Goal: Check status: Check status

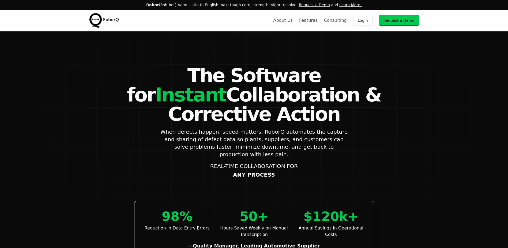
click at [372, 21] on link "Login" at bounding box center [363, 20] width 19 height 11
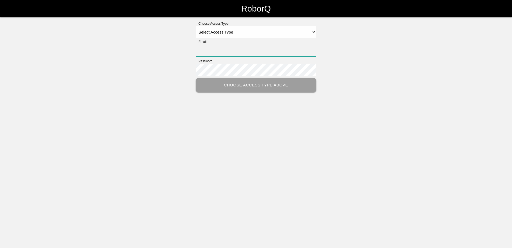
type input "eric.schneider@tmdinc.com"
click at [217, 34] on select "Select Access Type Admin Customer Supervisor Worker" at bounding box center [256, 32] width 121 height 12
select select "Customer"
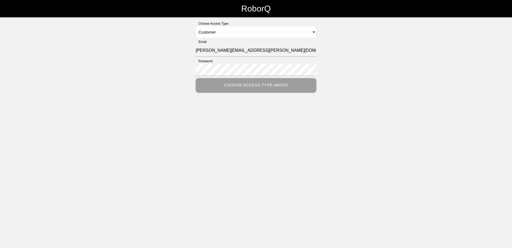
click at [196, 26] on select "Select Access Type Admin Customer Supervisor Worker" at bounding box center [256, 32] width 121 height 12
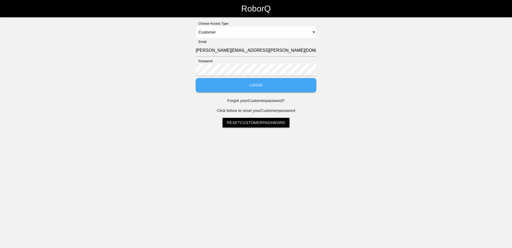
click at [226, 80] on button "Login" at bounding box center [256, 85] width 121 height 14
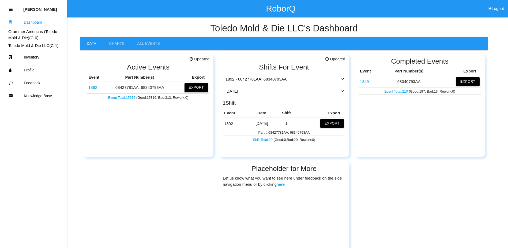
click at [92, 88] on link "1892" at bounding box center [92, 87] width 9 height 5
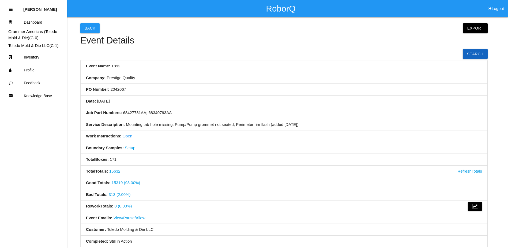
click at [119, 193] on link "313 (2.00%)" at bounding box center [120, 194] width 22 height 5
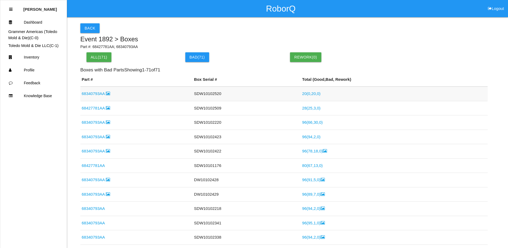
click at [310, 93] on link "20 ( 0 , 20 , 0 )" at bounding box center [311, 93] width 18 height 5
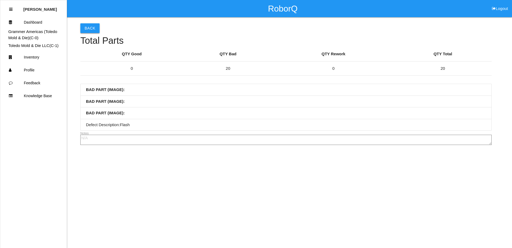
click at [91, 25] on button "Back" at bounding box center [89, 28] width 19 height 10
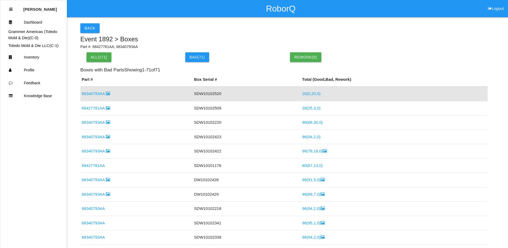
click at [311, 92] on link "20 ( 0 , 20 , 0 )" at bounding box center [311, 93] width 18 height 5
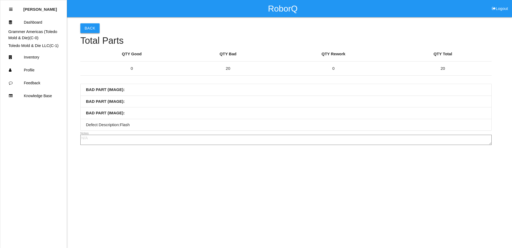
click at [87, 29] on button "Back" at bounding box center [89, 28] width 19 height 10
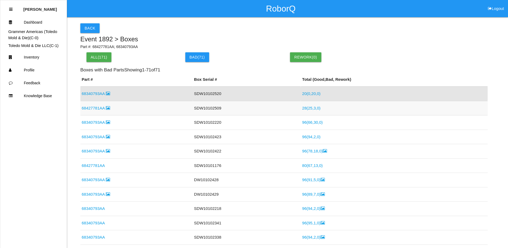
click at [307, 106] on link "28 ( 25 , 3 , 0 )" at bounding box center [311, 108] width 18 height 5
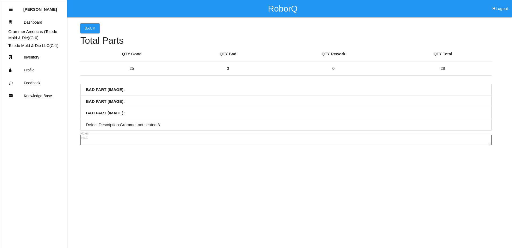
click at [89, 26] on button "Back" at bounding box center [89, 28] width 19 height 10
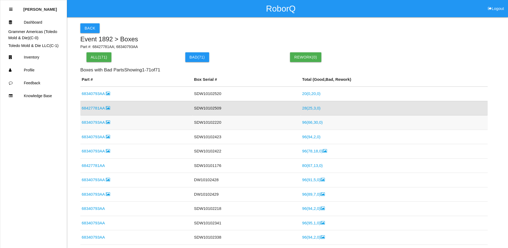
click at [313, 124] on link "96 ( 66 , 30 , 0 )" at bounding box center [312, 122] width 21 height 5
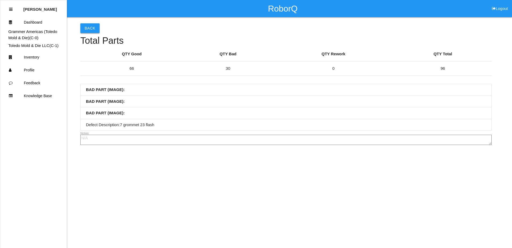
click at [88, 30] on button "Back" at bounding box center [89, 28] width 19 height 10
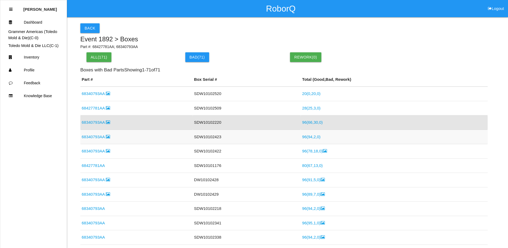
click at [302, 138] on link "96 ( 94 , 2 , 0 )" at bounding box center [311, 136] width 18 height 5
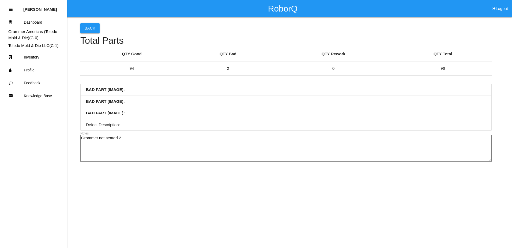
click at [87, 32] on button "Back" at bounding box center [89, 28] width 19 height 10
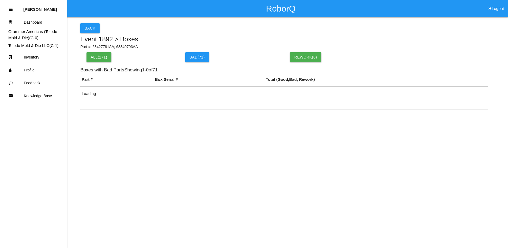
scroll to position [13, 0]
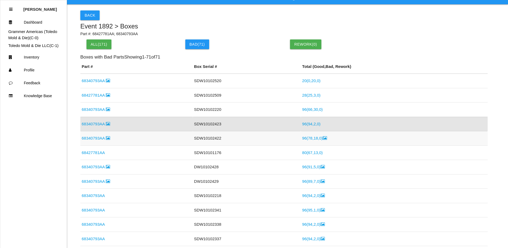
click at [314, 137] on link "96 ( 78 , 18 , 0 )" at bounding box center [314, 138] width 25 height 5
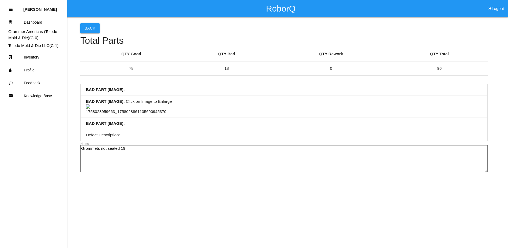
click at [91, 29] on button "Back" at bounding box center [89, 28] width 19 height 10
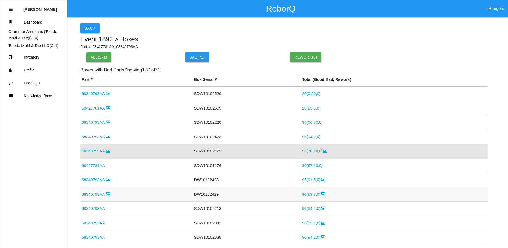
scroll to position [27, 0]
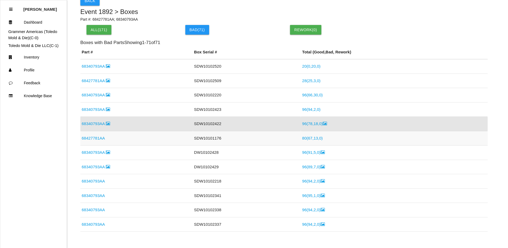
click at [304, 138] on link "80 ( 67 , 13 , 0 )" at bounding box center [312, 138] width 21 height 5
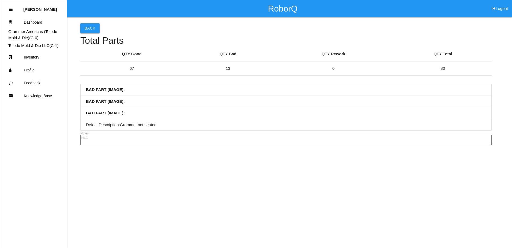
click at [88, 31] on button "Back" at bounding box center [89, 28] width 19 height 10
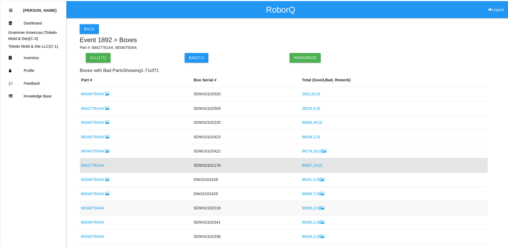
scroll to position [41, 0]
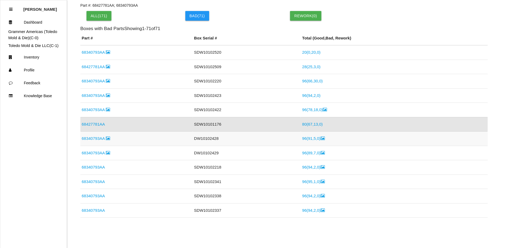
click at [306, 140] on link "96 ( 91 , 5 , 0 )" at bounding box center [313, 138] width 23 height 5
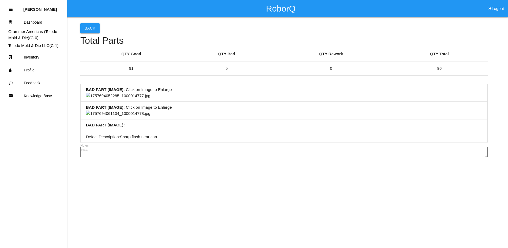
click at [92, 27] on button "Back" at bounding box center [89, 28] width 19 height 10
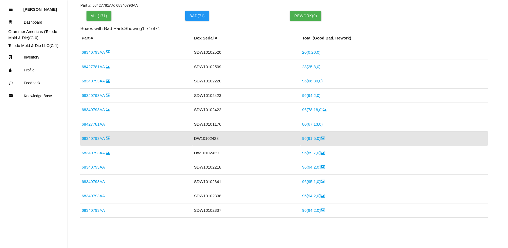
scroll to position [10, 0]
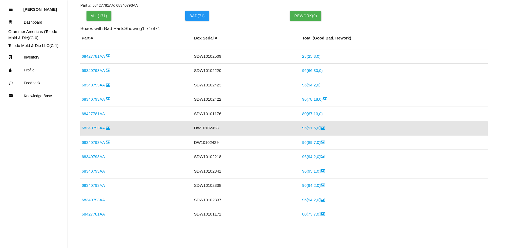
click at [311, 129] on link "96 ( 91 , 5 , 0 )" at bounding box center [313, 127] width 23 height 5
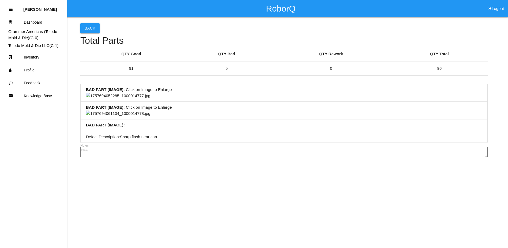
click at [93, 27] on button "Back" at bounding box center [89, 28] width 19 height 10
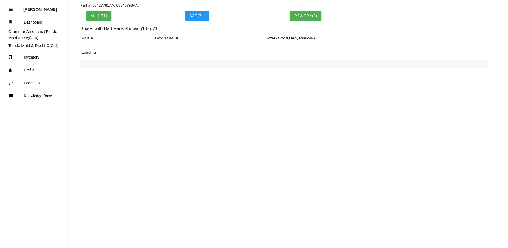
scroll to position [10, 0]
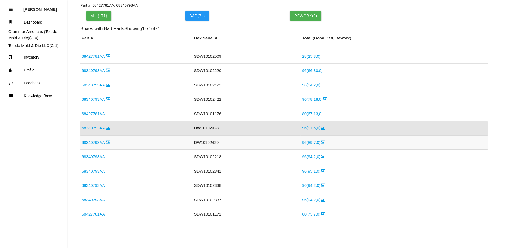
click at [308, 143] on link "96 ( 89 , 7 , 0 )" at bounding box center [313, 142] width 23 height 5
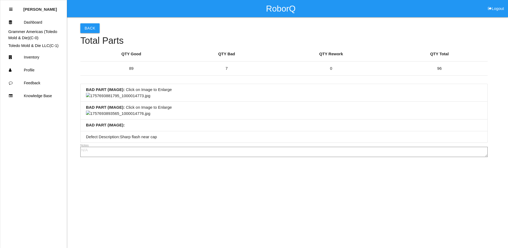
scroll to position [117, 0]
click at [302, 89] on li "BAD PART (IMAGE) : Click on Image to Enlarge" at bounding box center [284, 93] width 407 height 18
click at [96, 27] on button "Back" at bounding box center [89, 28] width 19 height 10
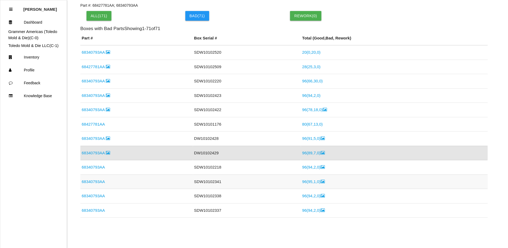
scroll to position [25, 0]
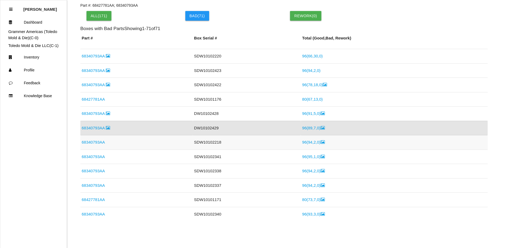
click at [311, 144] on link "96 ( 94 , 2 , 0 )" at bounding box center [313, 142] width 23 height 5
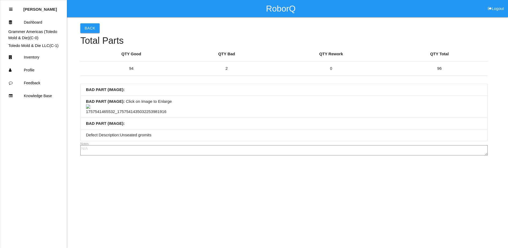
scroll to position [27, 0]
click at [94, 23] on button "Back" at bounding box center [89, 28] width 19 height 10
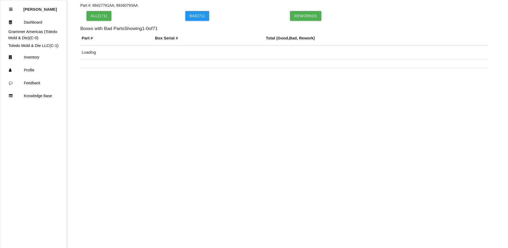
scroll to position [39, 0]
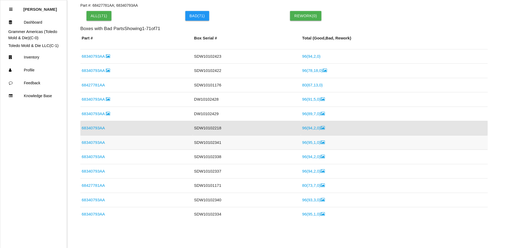
click at [308, 142] on link "96 ( 95 , 1 , 0 )" at bounding box center [313, 142] width 23 height 5
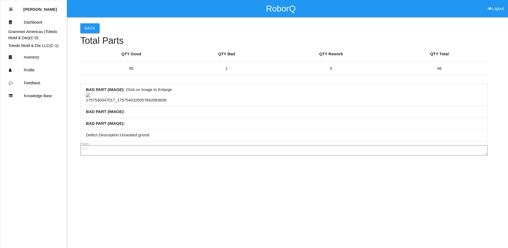
click at [89, 30] on button "Back" at bounding box center [89, 28] width 19 height 10
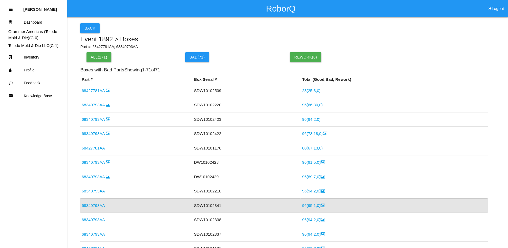
scroll to position [27, 0]
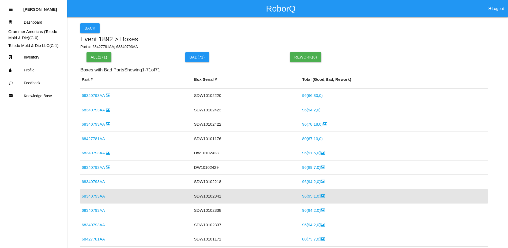
drag, startPoint x: 98, startPoint y: 197, endPoint x: 124, endPoint y: 165, distance: 41.5
click at [98, 197] on link "68340793AA" at bounding box center [93, 196] width 23 height 5
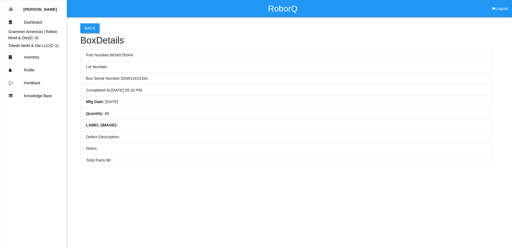
click at [94, 28] on button "Back" at bounding box center [89, 28] width 19 height 10
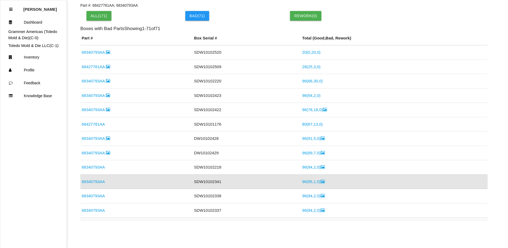
scroll to position [54, 0]
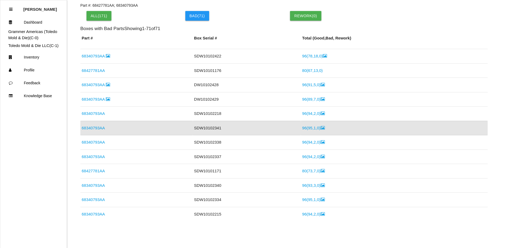
click at [307, 130] on link "96 ( 95 , 1 , 0 )" at bounding box center [313, 127] width 23 height 5
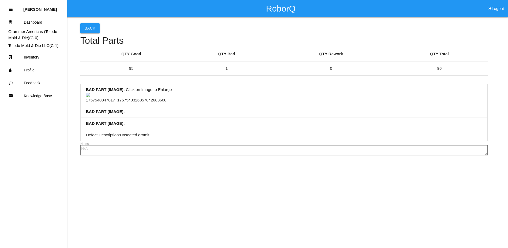
click at [85, 25] on button "Back" at bounding box center [89, 28] width 19 height 10
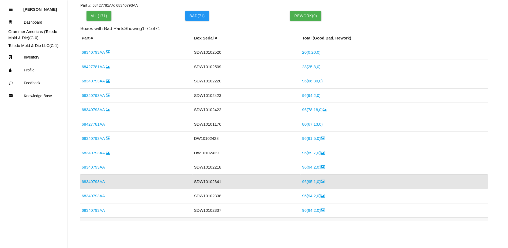
scroll to position [54, 0]
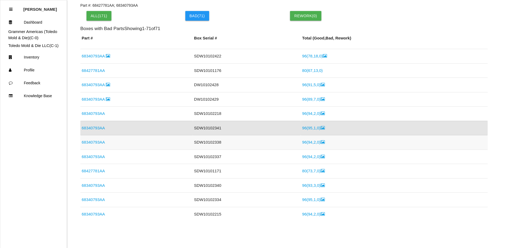
click at [309, 142] on link "96 ( 94 , 2 , 0 )" at bounding box center [313, 142] width 23 height 5
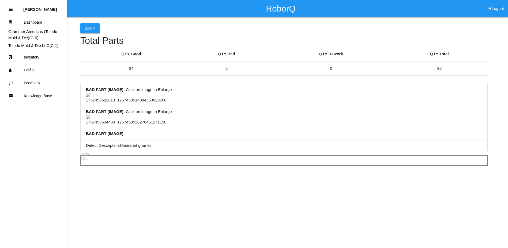
click at [96, 29] on button "Back" at bounding box center [89, 28] width 19 height 10
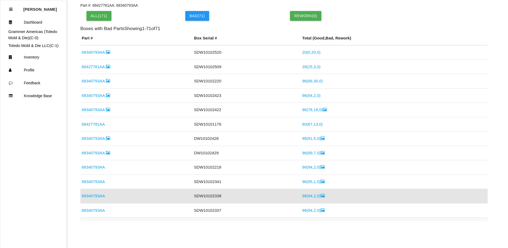
scroll to position [68, 0]
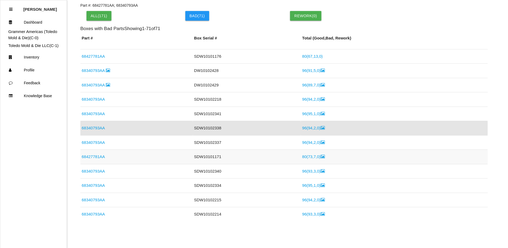
click at [306, 155] on link "80 ( 73 , 7 , 0 )" at bounding box center [313, 156] width 23 height 5
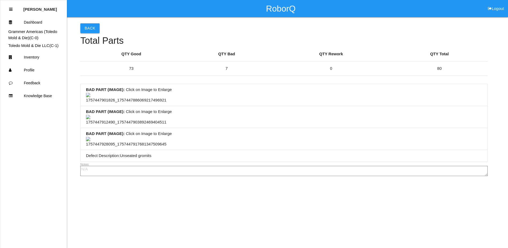
click at [91, 26] on button "Back" at bounding box center [89, 28] width 19 height 10
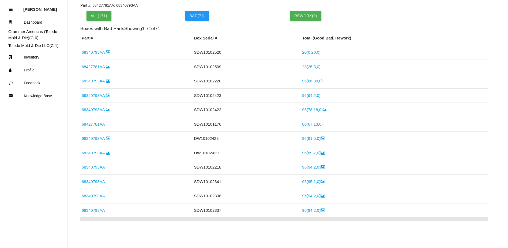
scroll to position [96, 0]
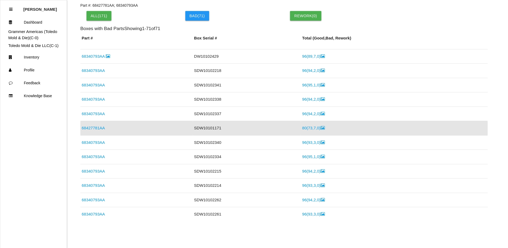
drag, startPoint x: 249, startPoint y: 22, endPoint x: 180, endPoint y: 15, distance: 69.0
click at [249, 22] on div "All( 171 ) Bad ( 71 ) Rework( 0 )" at bounding box center [284, 18] width 408 height 15
